Goal: Task Accomplishment & Management: Use online tool/utility

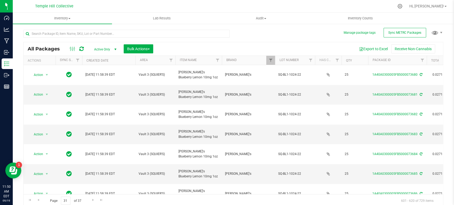
scroll to position [2, 0]
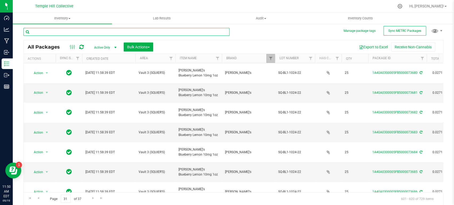
click at [117, 31] on input "text" at bounding box center [126, 32] width 206 height 8
click at [271, 57] on span "Filter" at bounding box center [270, 58] width 4 height 4
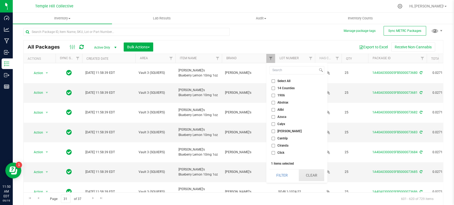
click at [310, 176] on button "Clear" at bounding box center [311, 176] width 26 height 12
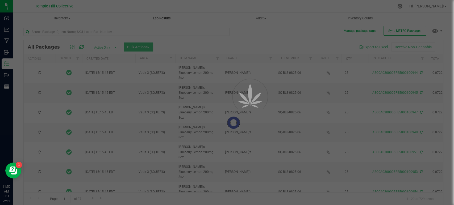
type input "[DATE]"
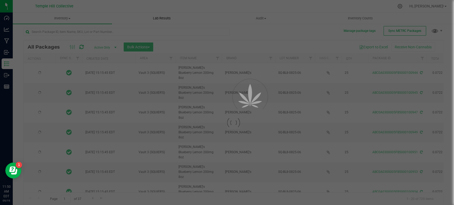
type input "[DATE]"
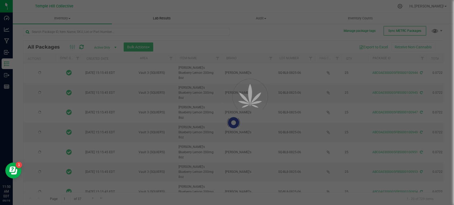
type input "[DATE]"
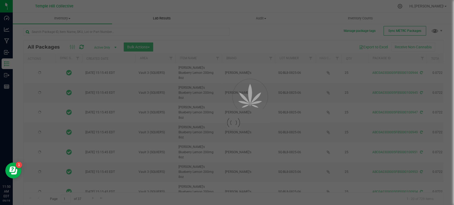
type input "[DATE]"
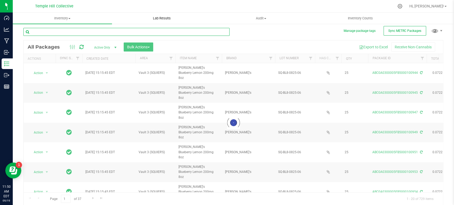
click at [122, 31] on input "text" at bounding box center [126, 32] width 206 height 8
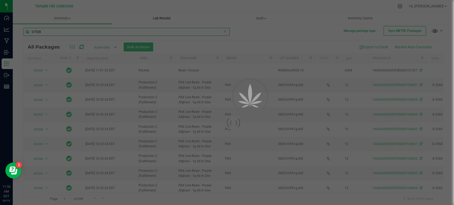
type input "67558"
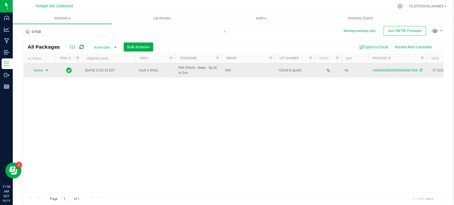
click at [47, 71] on span "select" at bounding box center [47, 70] width 4 height 4
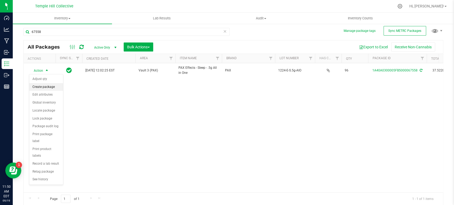
click at [45, 84] on li "Create package" at bounding box center [46, 87] width 34 height 8
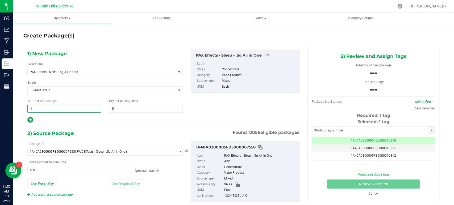
drag, startPoint x: 42, startPoint y: 108, endPoint x: 32, endPoint y: 108, distance: 9.3
click at [31, 108] on span "1 1" at bounding box center [64, 109] width 74 height 8
type input "7"
drag, startPoint x: 123, startPoint y: 108, endPoint x: 97, endPoint y: 108, distance: 25.8
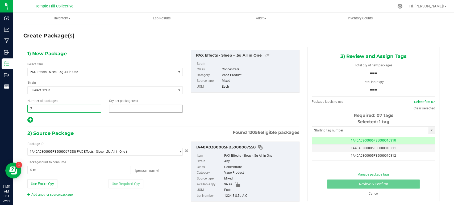
click at [97, 108] on div "Number of packages 7 7 Qty per package (ea)" at bounding box center [104, 106] width 163 height 14
type input "12"
click at [126, 124] on div "1) New Package Select Item PAX Effects - Sleep - .5g All in One .5g Pre Pack Ch…" at bounding box center [163, 130] width 280 height 166
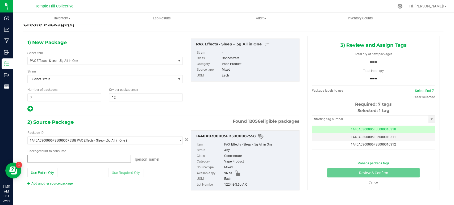
click at [96, 158] on span at bounding box center [78, 159] width 103 height 8
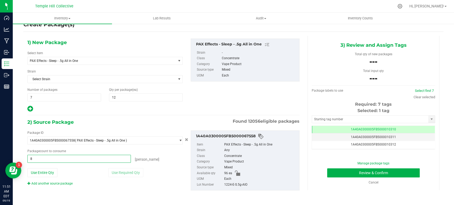
type input "84"
type input "84 ea"
click at [189, 128] on div "Package ID 1A40A0300005FB5000067558 ( PAX Effects - Sleep - .5g All in One ) 1A…" at bounding box center [163, 160] width 280 height 69
drag, startPoint x: 246, startPoint y: 186, endPoint x: 219, endPoint y: 186, distance: 27.4
click at [219, 186] on li "Lot Number 1224-E-S.5g-AIO" at bounding box center [247, 185] width 100 height 6
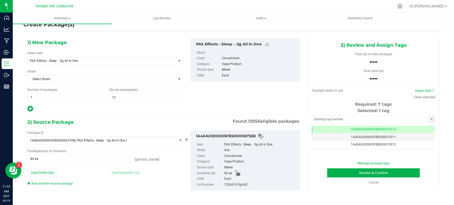
copy li "1224-E-S.5g-AIO"
click at [341, 119] on input "text" at bounding box center [370, 119] width 116 height 7
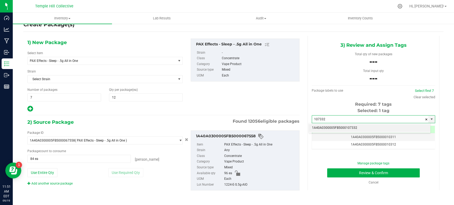
click at [346, 128] on li "1A40A0300005FB5000107332" at bounding box center [369, 128] width 121 height 8
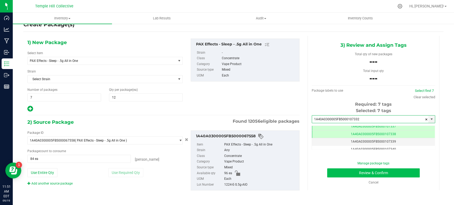
type input "1A40A0300005FB5000107332"
click at [353, 171] on button "Review & Confirm" at bounding box center [373, 172] width 92 height 9
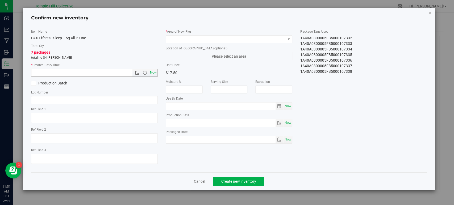
click at [156, 73] on span "Now" at bounding box center [153, 73] width 9 height 8
type input "[DATE] 11:51 AM"
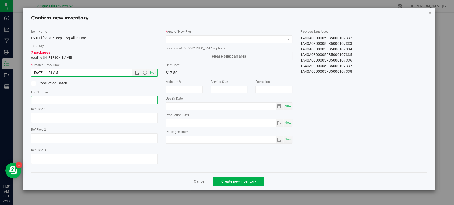
click at [115, 103] on input "text" at bounding box center [94, 100] width 126 height 8
paste input "1224-E-S.5g-AIO"
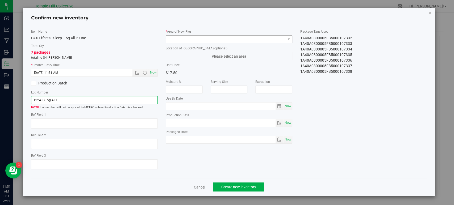
type input "1224-E-S.5g-AIO"
click at [203, 37] on span at bounding box center [225, 39] width 119 height 7
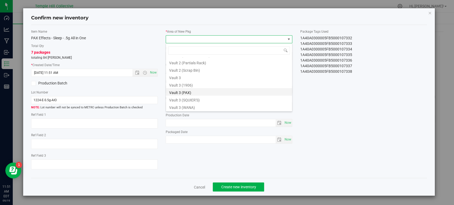
click at [200, 93] on li "Vault 3 (PAX)" at bounding box center [229, 91] width 126 height 7
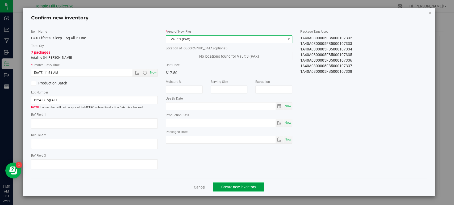
click at [254, 187] on span "Create new inventory" at bounding box center [238, 187] width 35 height 4
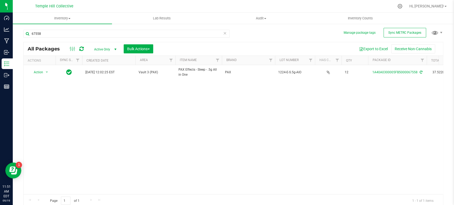
click at [223, 31] on icon at bounding box center [225, 33] width 4 height 6
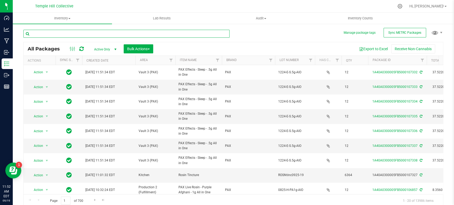
click at [158, 33] on input "text" at bounding box center [126, 34] width 206 height 8
type input "65988"
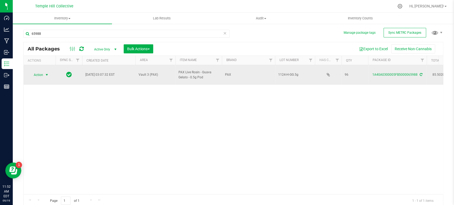
click at [47, 73] on span "select" at bounding box center [47, 75] width 4 height 4
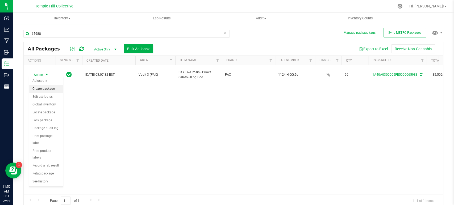
click at [47, 87] on li "Create package" at bounding box center [46, 89] width 34 height 8
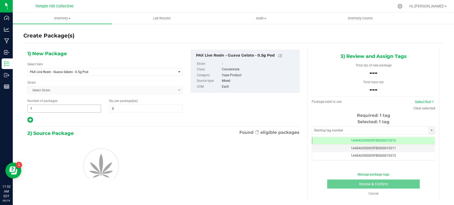
click at [69, 108] on input "1" at bounding box center [64, 108] width 73 height 7
type input "7"
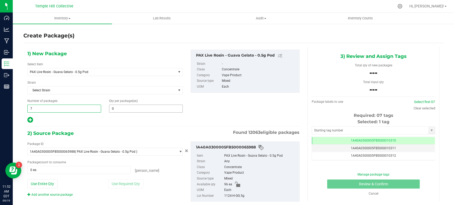
type input "7"
click at [117, 111] on span at bounding box center [146, 109] width 74 height 8
type input "12"
click at [52, 171] on span at bounding box center [78, 170] width 103 height 8
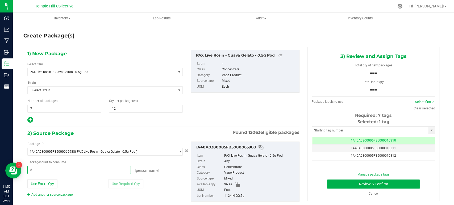
type input "84"
type input "84 ea"
drag, startPoint x: 246, startPoint y: 197, endPoint x: 220, endPoint y: 196, distance: 25.2
click at [220, 196] on li "Lot Number 1124-H-GG.5g" at bounding box center [247, 196] width 100 height 6
copy li "1124-H-GG.5g"
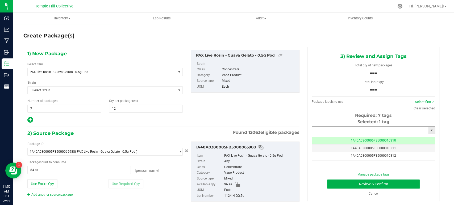
click at [378, 133] on input "text" at bounding box center [370, 130] width 116 height 7
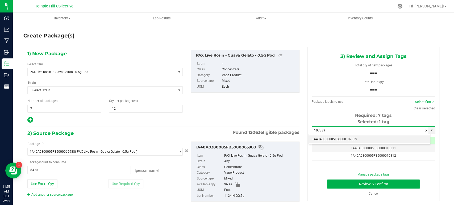
click at [362, 141] on li "1A40A0300005FB5000107339" at bounding box center [369, 140] width 121 height 8
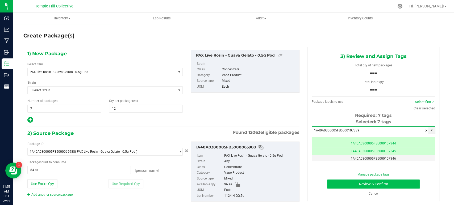
type input "1A40A0300005FB5000107339"
click at [377, 186] on button "Review & Confirm" at bounding box center [373, 184] width 92 height 9
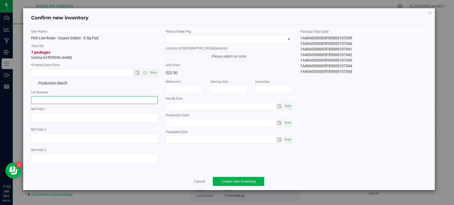
drag, startPoint x: 74, startPoint y: 99, endPoint x: 75, endPoint y: 95, distance: 4.3
click at [74, 99] on input "text" at bounding box center [94, 100] width 126 height 8
paste input "1124-H-GG.5g"
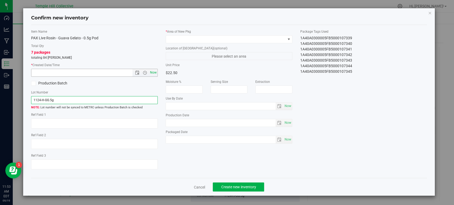
type input "1124-H-GG.5g"
click at [153, 70] on span "Now" at bounding box center [153, 73] width 9 height 8
type input "[DATE] 11:53 AM"
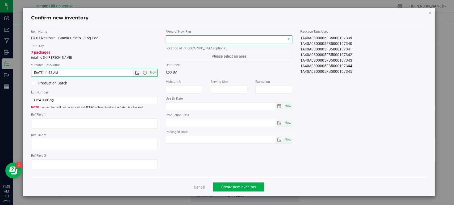
click at [188, 42] on span at bounding box center [225, 39] width 119 height 7
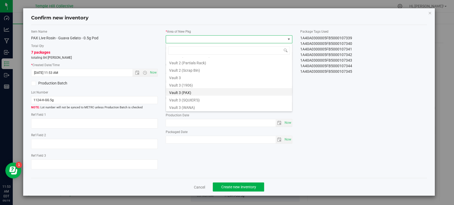
click at [198, 94] on li "Vault 3 (PAX)" at bounding box center [229, 91] width 126 height 7
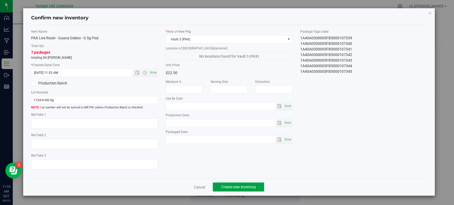
click at [247, 187] on span "Create new inventory" at bounding box center [238, 187] width 35 height 4
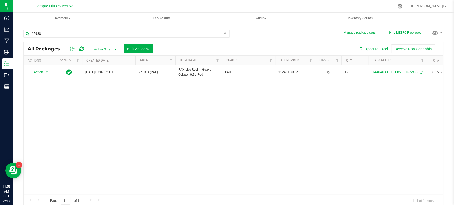
click at [223, 33] on icon at bounding box center [225, 33] width 4 height 6
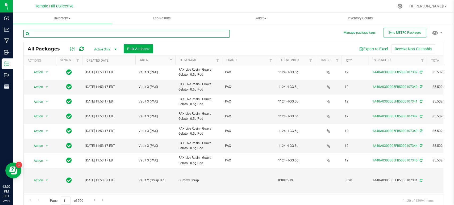
click at [96, 34] on input "text" at bounding box center [126, 34] width 206 height 8
type input "67632"
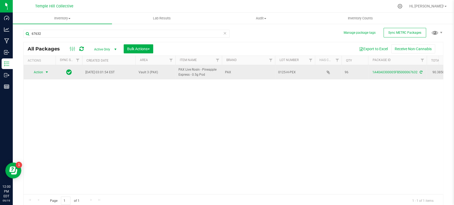
click at [48, 73] on span "select" at bounding box center [47, 72] width 4 height 4
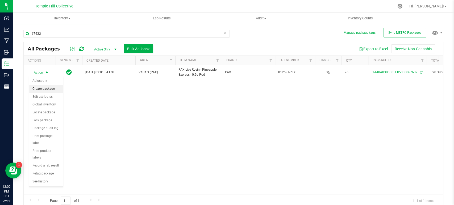
click at [48, 87] on li "Create package" at bounding box center [46, 89] width 34 height 8
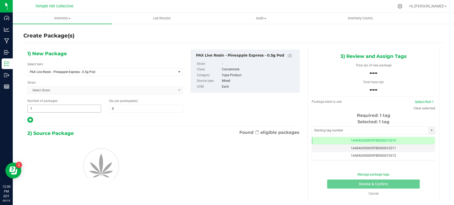
click at [70, 108] on span "1 1" at bounding box center [64, 109] width 74 height 8
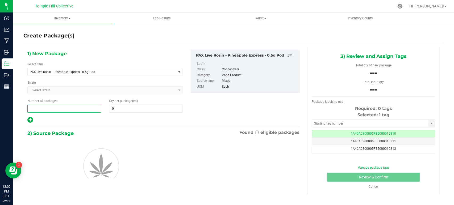
type input "7"
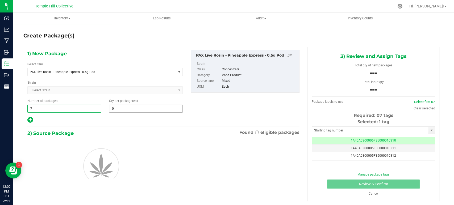
type input "7"
click at [114, 108] on span at bounding box center [146, 109] width 74 height 8
type input "12"
click at [208, 115] on div "1) New Package Select Item PAX Live Rosin - Pineapple Express - 0.5g Pod .5g Pr…" at bounding box center [163, 87] width 280 height 74
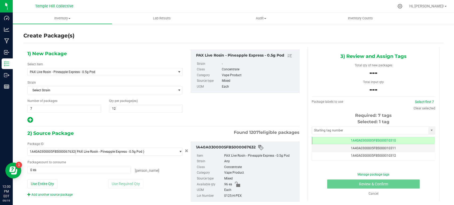
scroll to position [11, 0]
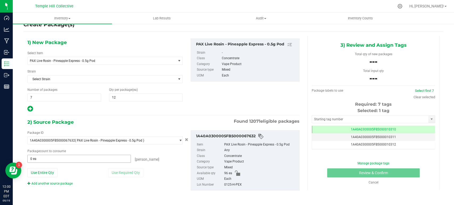
click at [60, 157] on span "0 ea 0" at bounding box center [78, 159] width 103 height 8
type input "84"
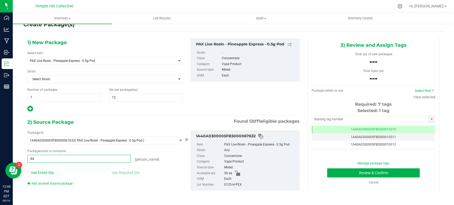
type input "84 ea"
drag, startPoint x: 244, startPoint y: 185, endPoint x: 214, endPoint y: 185, distance: 29.8
click at [214, 185] on li "Lot Number 0125-H-PEX" at bounding box center [247, 185] width 100 height 6
copy li "0125-H-PEX"
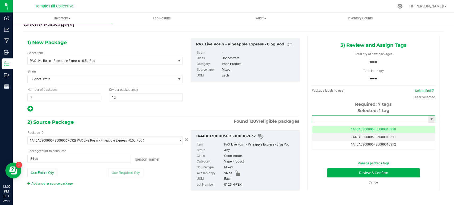
click at [344, 120] on input "text" at bounding box center [370, 119] width 116 height 7
click at [348, 128] on li "1A40A0300005FB5000107346" at bounding box center [369, 128] width 121 height 8
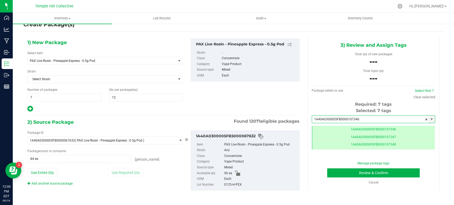
scroll to position [0, 0]
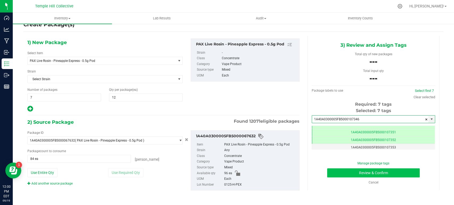
type input "1A40A0300005FB5000107346"
click at [396, 173] on button "Review & Confirm" at bounding box center [373, 172] width 92 height 9
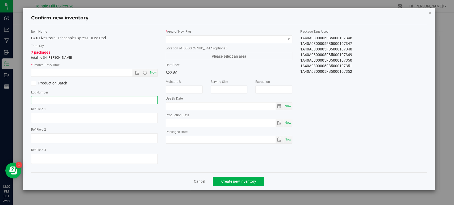
drag, startPoint x: 78, startPoint y: 100, endPoint x: 78, endPoint y: 94, distance: 5.6
click at [78, 100] on input "text" at bounding box center [94, 100] width 126 height 8
paste input "0125-H-PEX"
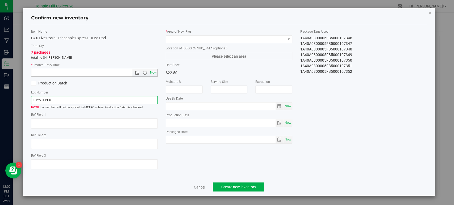
type input "0125-H-PEX"
click at [155, 73] on span "Now" at bounding box center [153, 73] width 9 height 8
type input "[DATE] 12:00 PM"
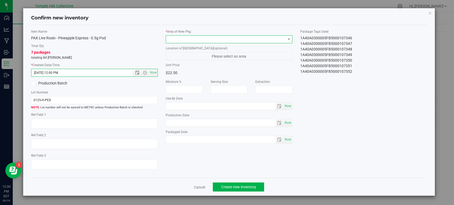
click at [193, 37] on span at bounding box center [225, 39] width 119 height 7
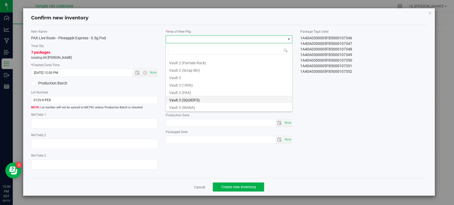
click at [200, 96] on li "Vault 3 (SQUIER'S)" at bounding box center [229, 99] width 126 height 7
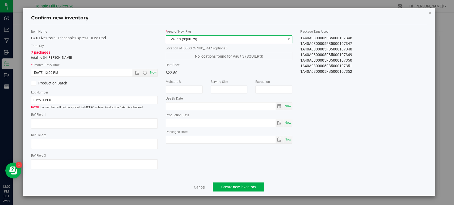
click at [213, 41] on span "Vault 3 (SQUIER'S)" at bounding box center [225, 39] width 119 height 7
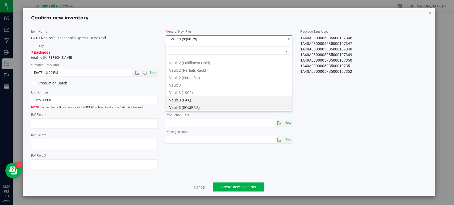
click at [207, 98] on li "Vault 3 (PAX)" at bounding box center [229, 99] width 126 height 7
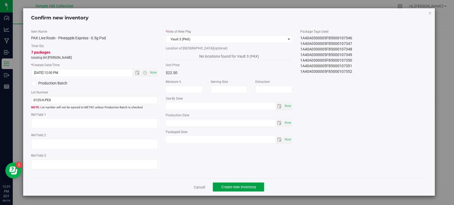
click at [246, 187] on span "Create new inventory" at bounding box center [238, 187] width 35 height 4
